Goal: Information Seeking & Learning: Check status

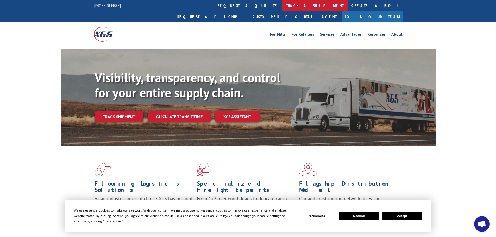
click at [282, 6] on link "track a shipment" at bounding box center [314, 5] width 65 height 11
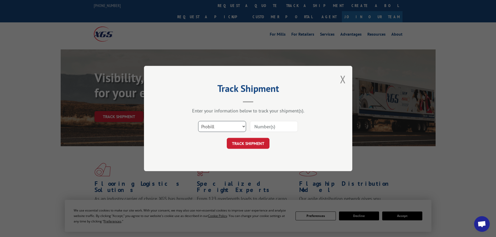
click at [214, 124] on select "Select category... Probill BOL PO" at bounding box center [222, 126] width 48 height 11
select select "bol"
click at [198, 121] on select "Select category... Probill BOL PO" at bounding box center [222, 126] width 48 height 11
click at [265, 127] on input at bounding box center [274, 126] width 48 height 11
paste input "455462"
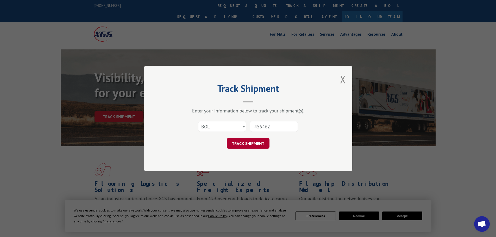
type input "455462"
click at [255, 141] on button "TRACK SHIPMENT" at bounding box center [248, 143] width 43 height 11
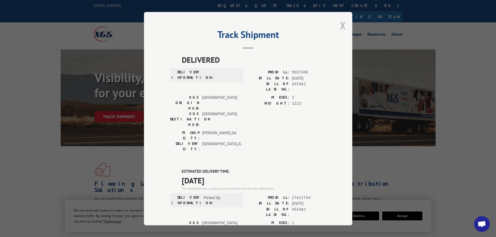
click at [340, 26] on button "Close modal" at bounding box center [343, 25] width 6 height 14
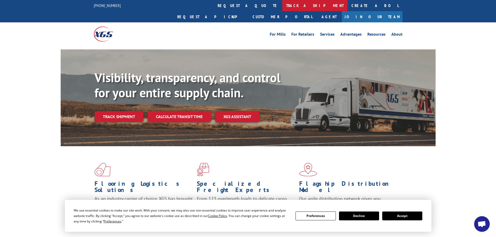
click at [282, 7] on link "track a shipment" at bounding box center [314, 5] width 65 height 11
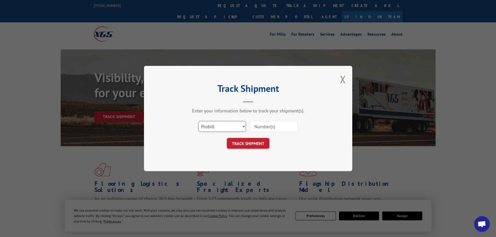
click at [224, 125] on select "Select category... Probill BOL PO" at bounding box center [222, 126] width 48 height 11
select select "bol"
click at [198, 121] on select "Select category... Probill BOL PO" at bounding box center [222, 126] width 48 height 11
click at [256, 124] on input at bounding box center [274, 126] width 48 height 11
paste input "5254263"
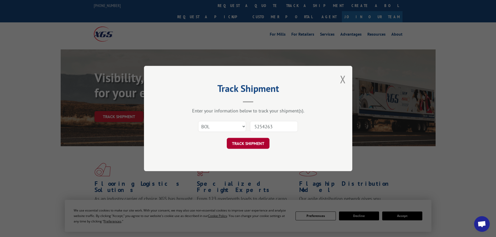
type input "5254263"
click at [257, 142] on button "TRACK SHIPMENT" at bounding box center [248, 143] width 43 height 11
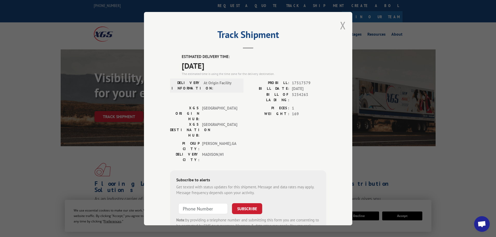
click at [342, 25] on button "Close modal" at bounding box center [343, 25] width 6 height 14
